Goal: Information Seeking & Learning: Stay updated

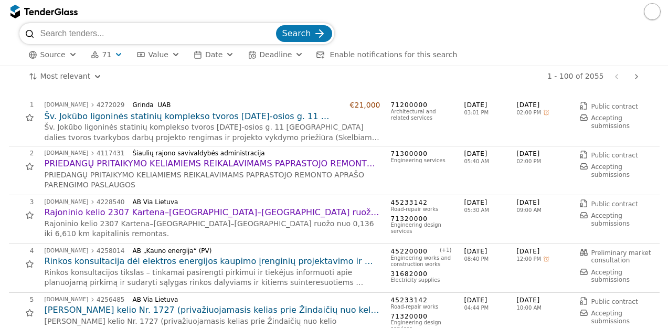
click at [40, 55] on button "Source" at bounding box center [53, 54] width 57 height 13
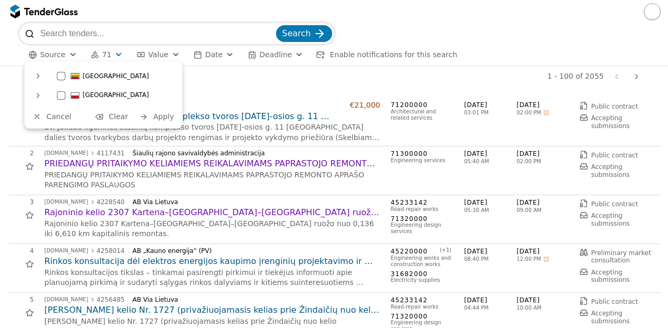
click at [6, 66] on div "Most relevant Save this search 1 - 100 of 2055 Previous page Next page" at bounding box center [333, 76] width 657 height 21
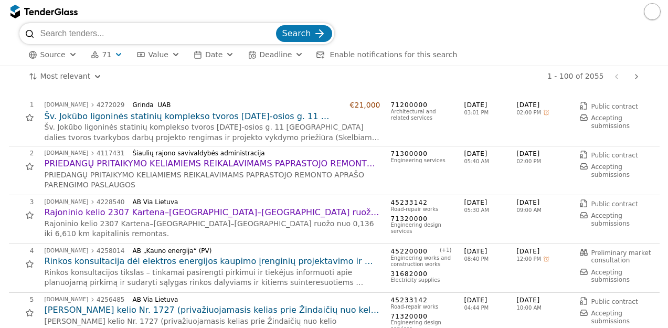
click at [51, 76] on html "Search Source 71 Type Buyer Value Date Deadline Enable notifications for this s…" at bounding box center [334, 164] width 668 height 328
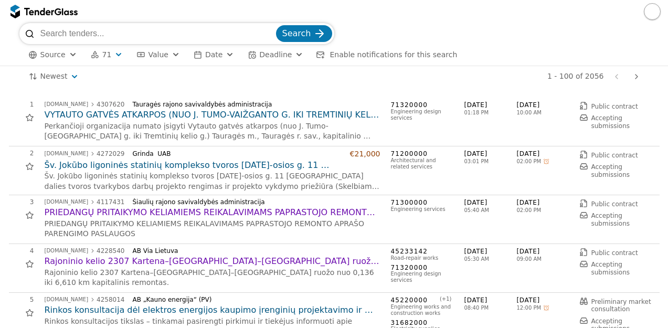
click at [183, 36] on input "search" at bounding box center [156, 33] width 233 height 21
click at [111, 52] on div "button" at bounding box center [119, 55] width 38 height 36
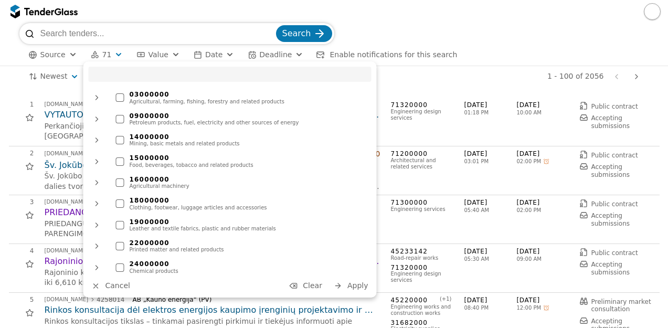
click at [313, 285] on span "Clear" at bounding box center [312, 285] width 19 height 8
